Goal: Find specific page/section: Find specific page/section

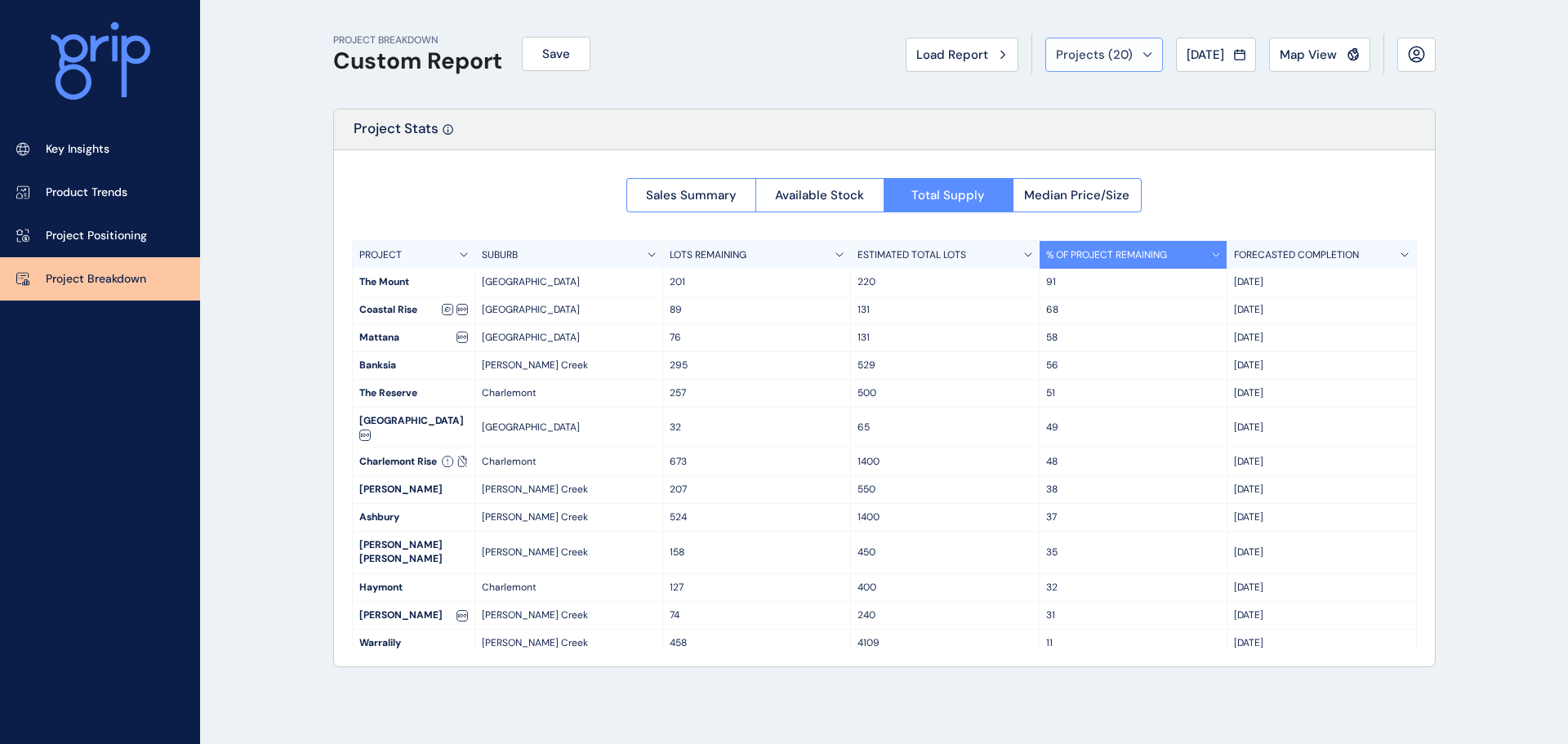
click at [1138, 55] on button "Projects ( 20 )" at bounding box center [1103, 55] width 118 height 34
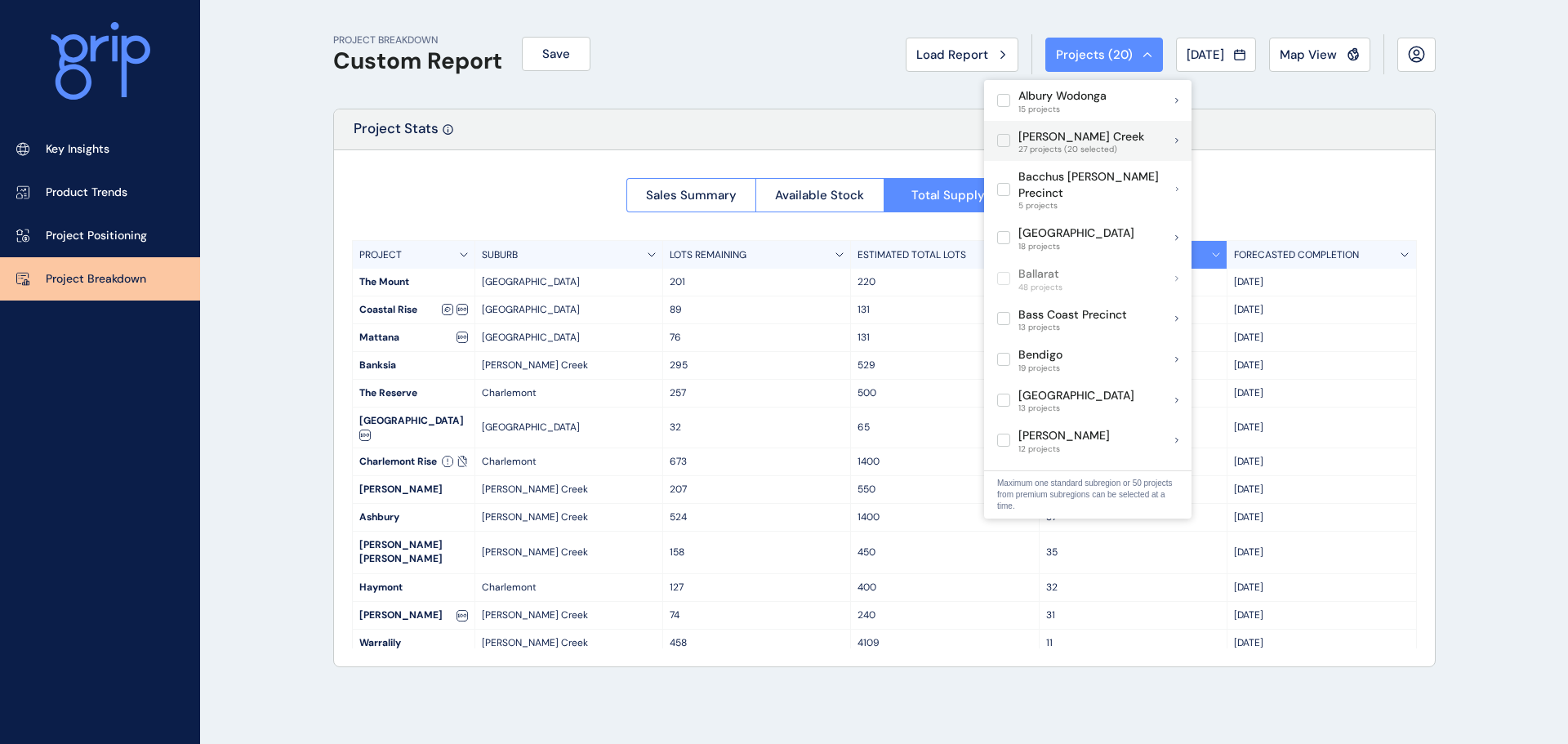
click at [998, 144] on label at bounding box center [1003, 140] width 13 height 13
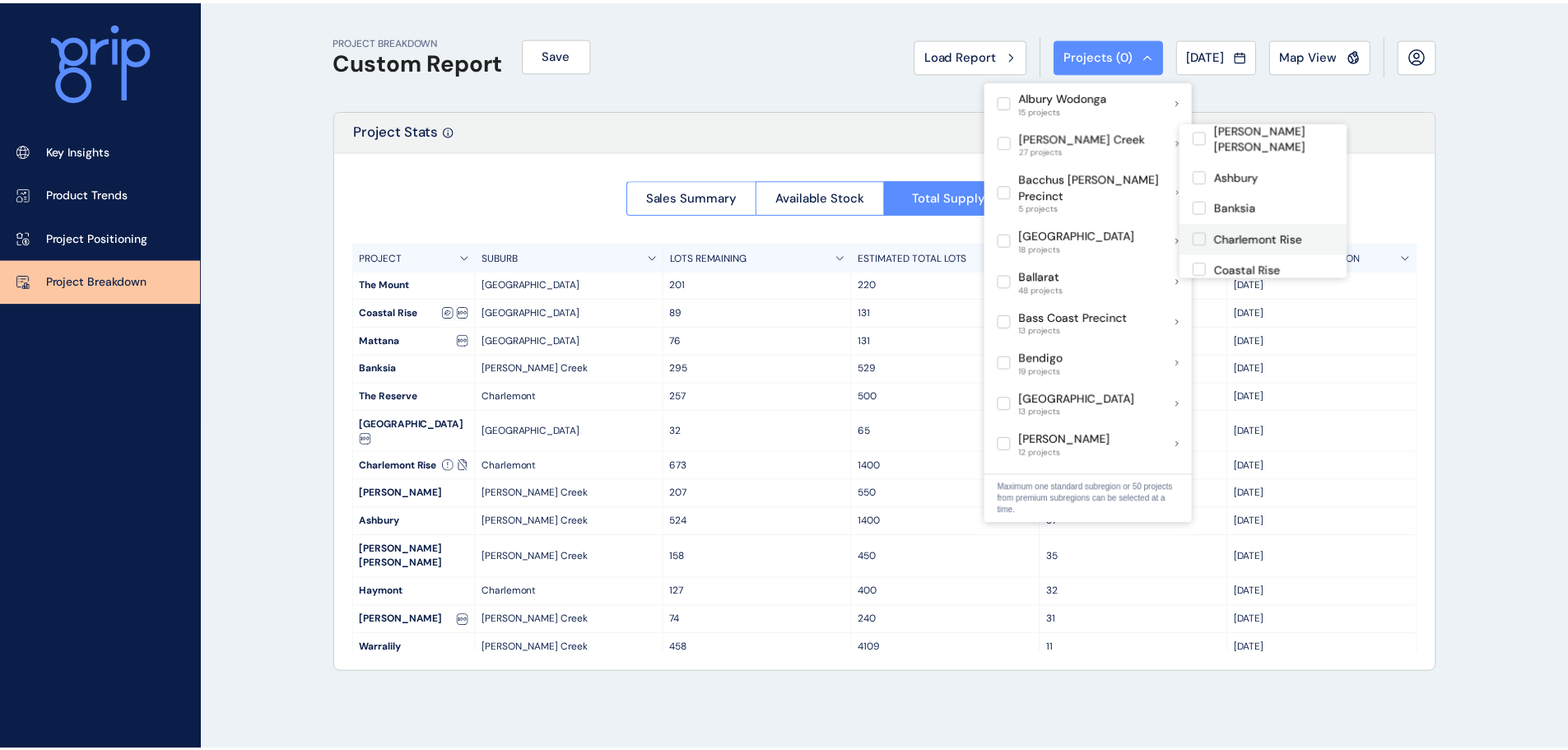
scroll to position [329, 0]
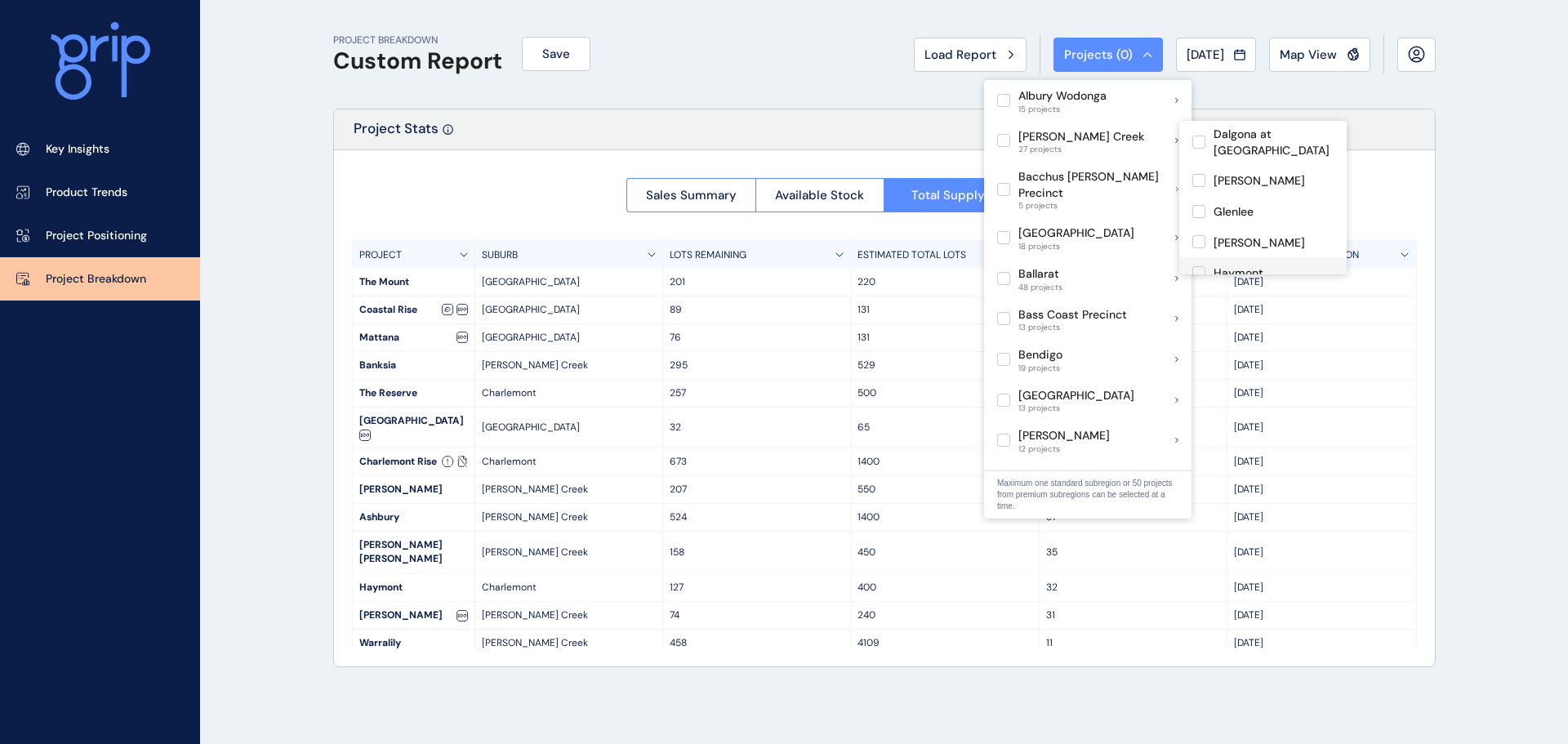
click at [1233, 265] on p "Haymont" at bounding box center [1238, 273] width 50 height 16
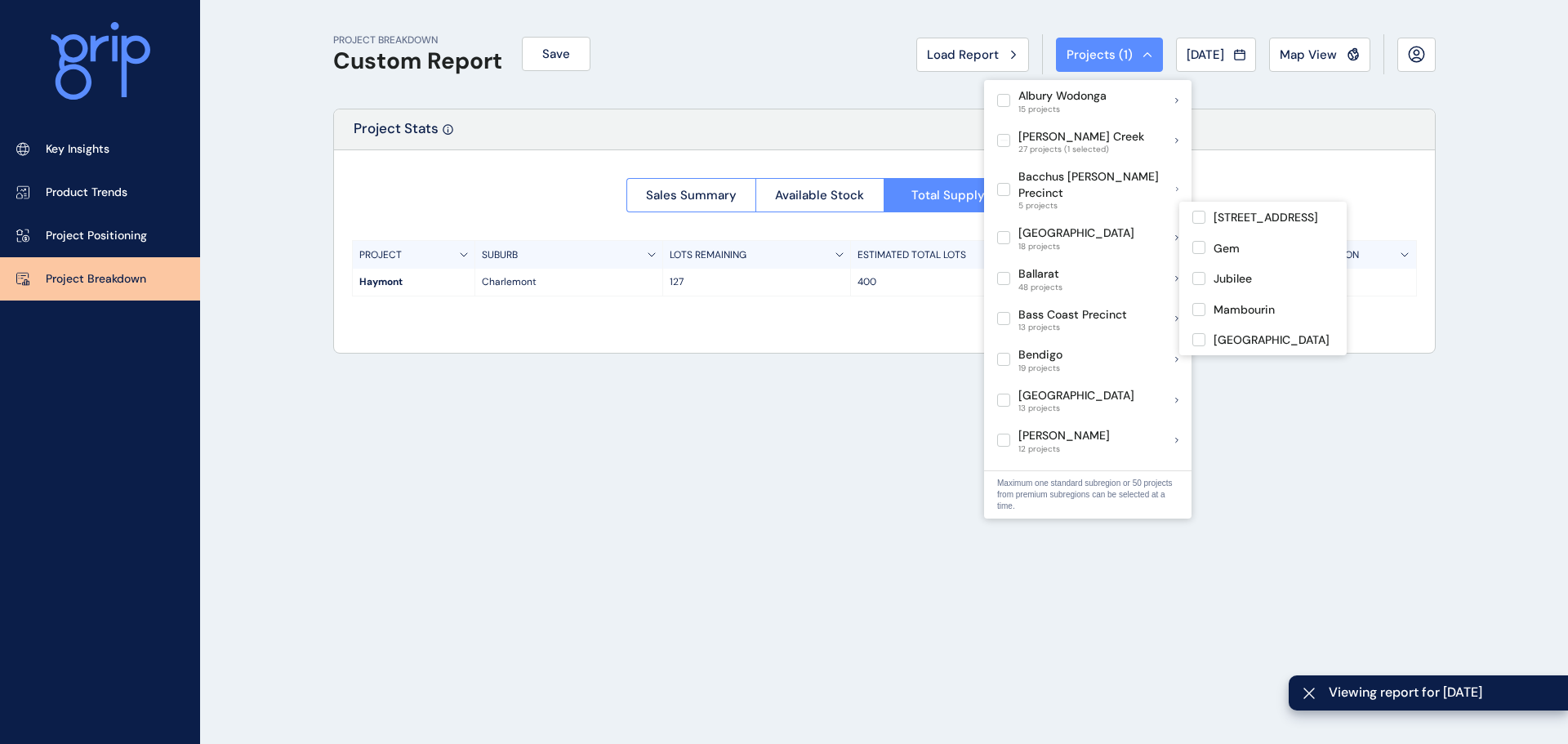
click at [546, 205] on div "Sales Summary Available Stock Total Supply Median Price/Size PROJECT SUBURB LOT…" at bounding box center [884, 232] width 1101 height 164
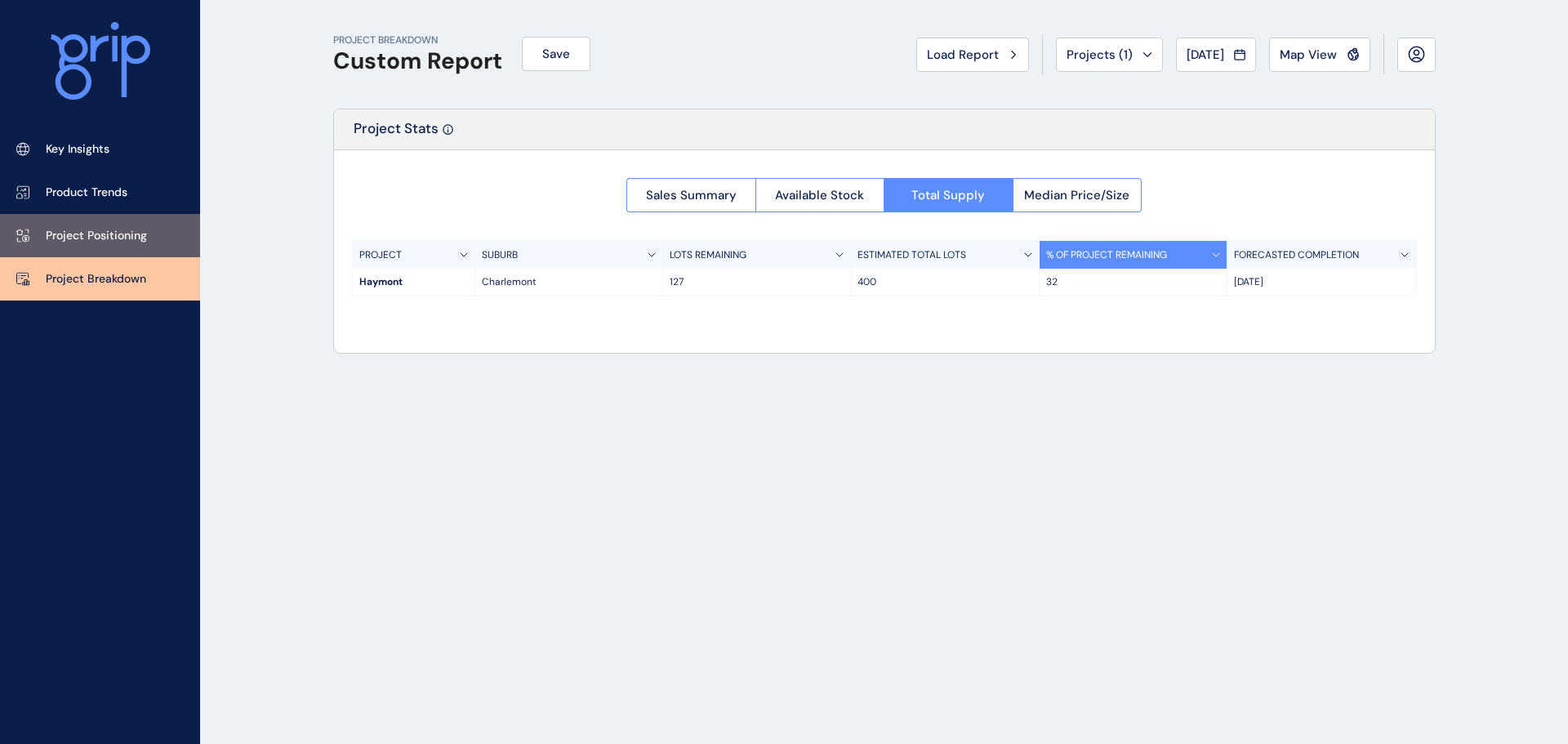
click at [112, 242] on p "Project Positioning" at bounding box center [96, 235] width 101 height 16
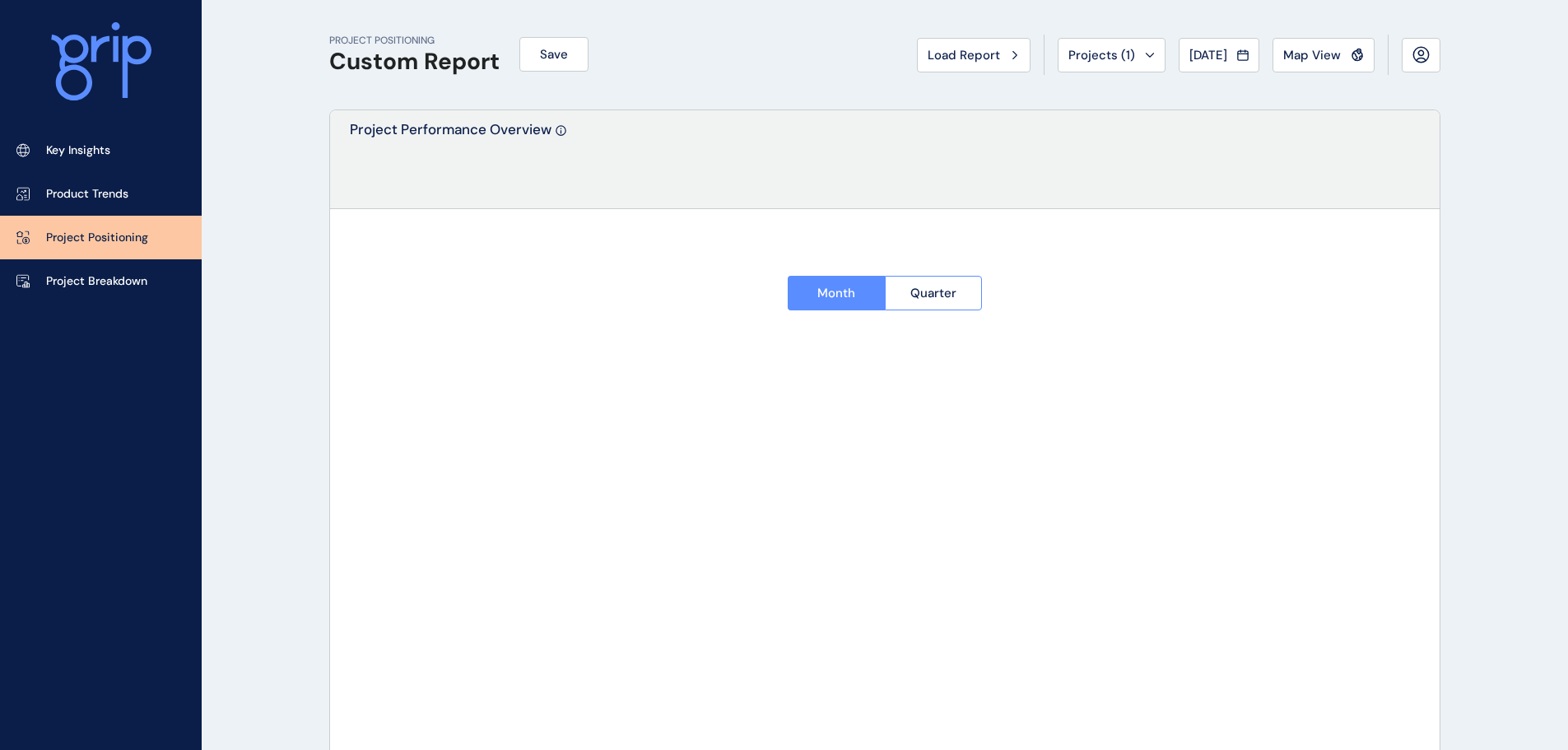
type input "*******"
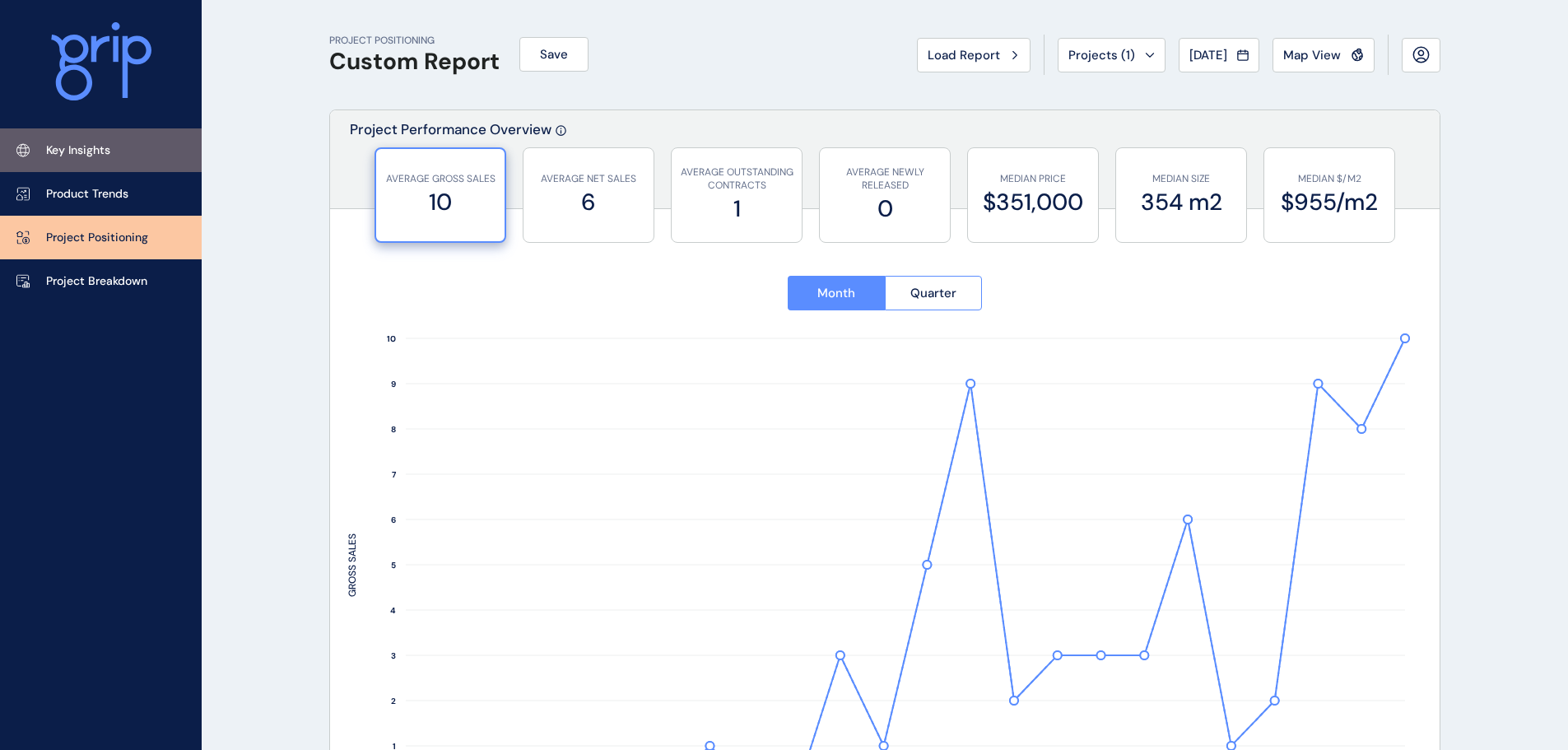
click at [123, 149] on link "Key Insights" at bounding box center [100, 150] width 202 height 43
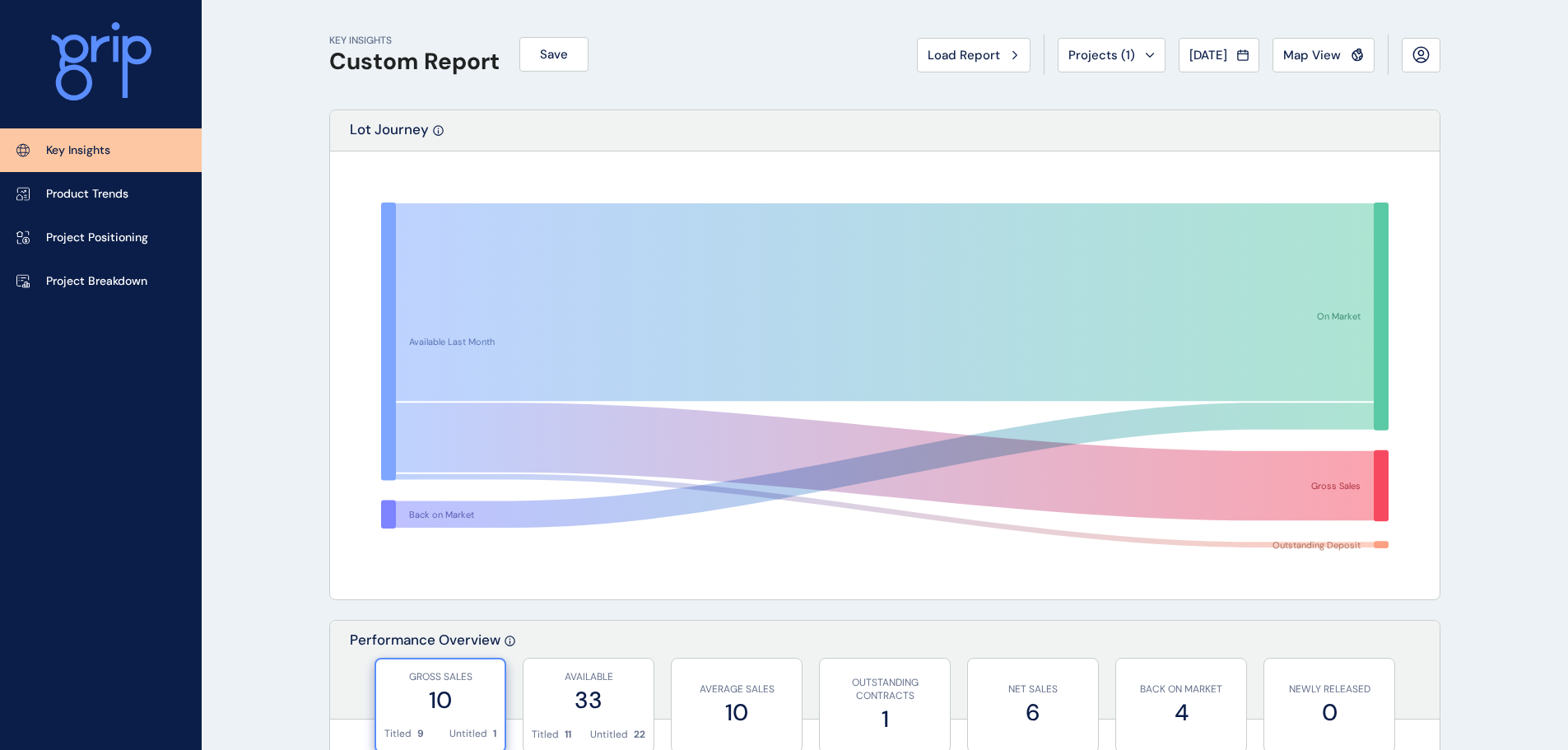
click at [1152, 61] on div "Load Report Projects ( 1 ) [DATE] 2025 < > Jan No report is available for this …" at bounding box center [1179, 55] width 523 height 41
click at [1129, 51] on div "Projects ( 1 )" at bounding box center [1112, 55] width 87 height 16
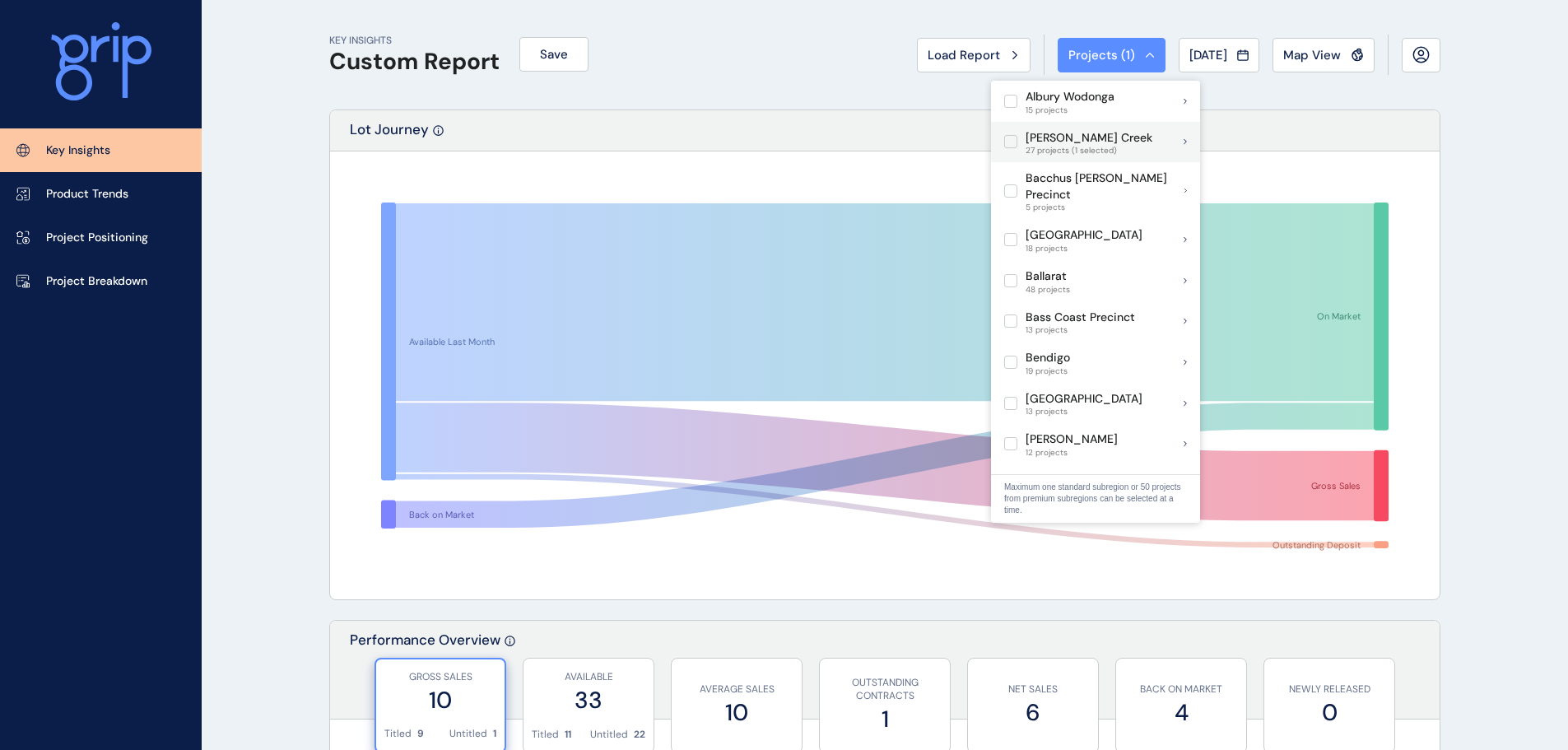
click at [1013, 139] on label at bounding box center [1010, 141] width 13 height 13
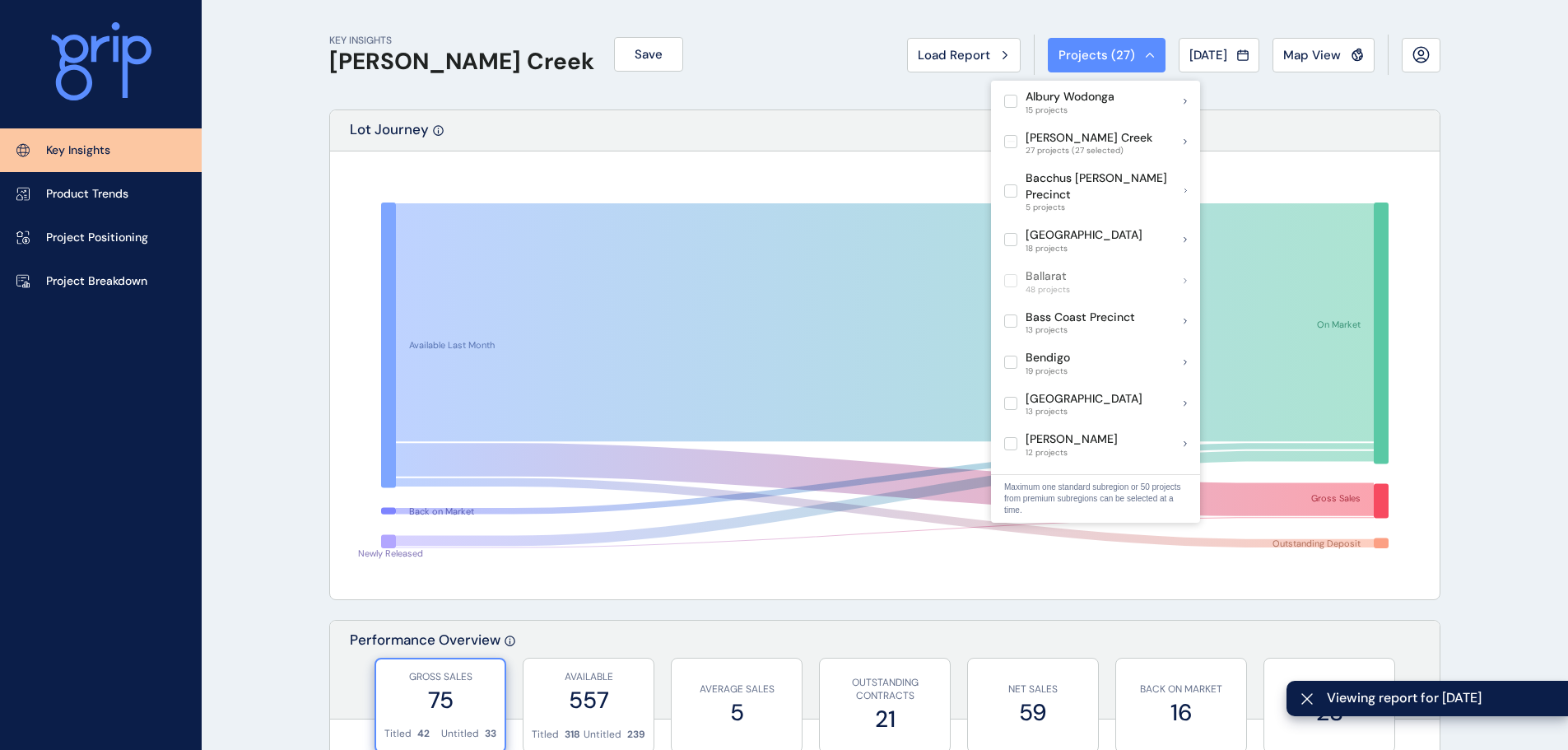
click at [732, 88] on div "KEY INSIGHTS [PERSON_NAME][GEOGRAPHIC_DATA] Save Load Report Projects ( 27 ) [D…" at bounding box center [884, 55] width 1111 height 109
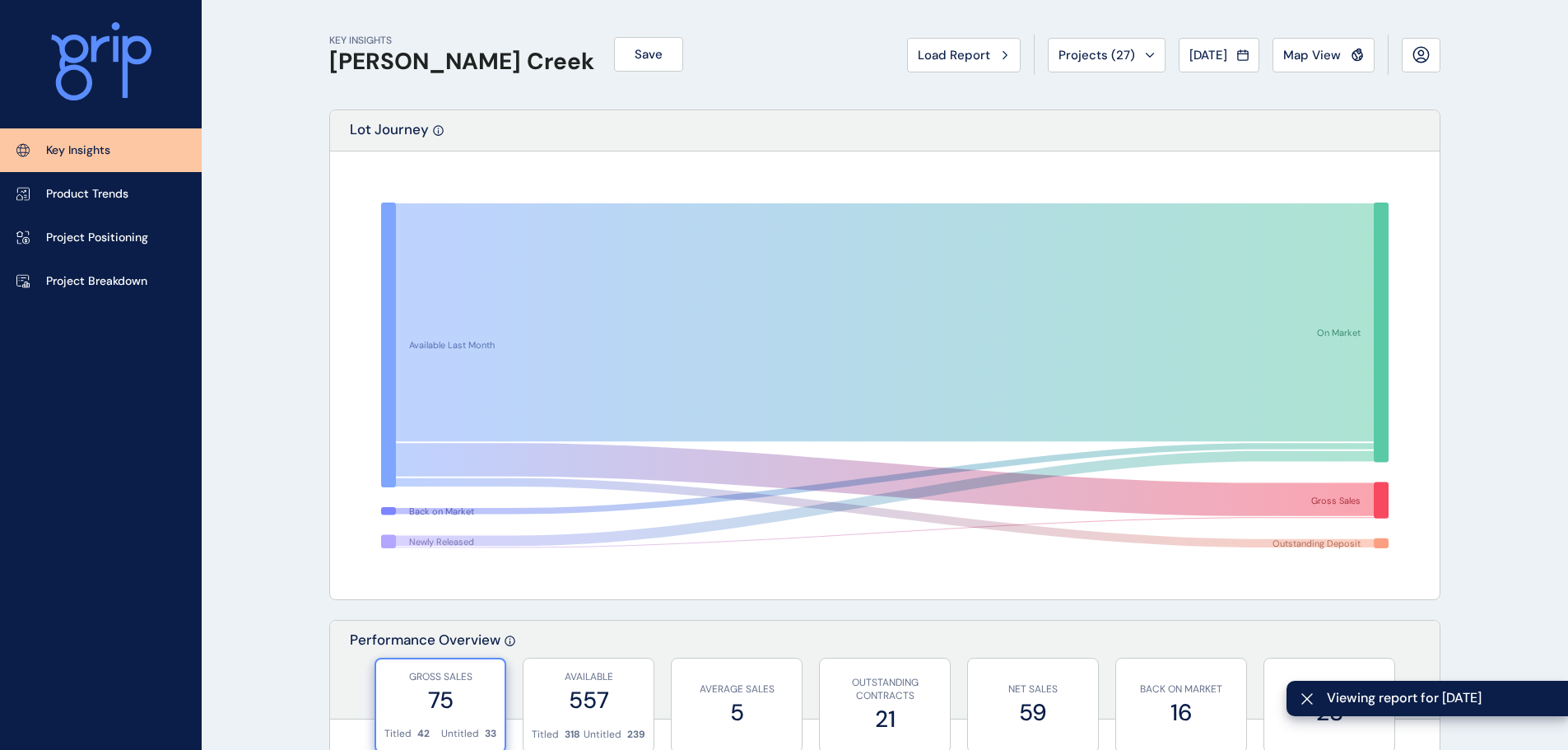
click at [1364, 73] on div "Load Report Projects ( 27 ) [DATE] 2025 < > Jan No report is available for this…" at bounding box center [1174, 55] width 534 height 41
click at [1360, 72] on div "Load Report Projects ( 27 ) [DATE] 2025 < > Jan No report is available for this…" at bounding box center [1174, 55] width 534 height 41
click at [1344, 54] on div "Map View" at bounding box center [1324, 55] width 81 height 16
